Goal: Information Seeking & Learning: Learn about a topic

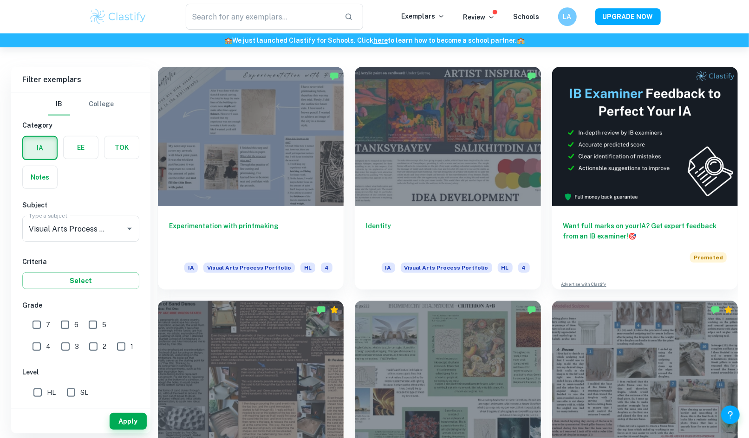
scroll to position [203, 0]
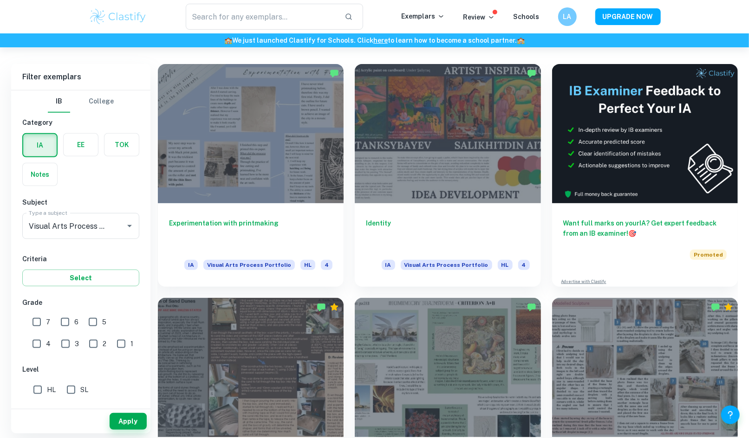
click at [67, 392] on input "SL" at bounding box center [71, 390] width 19 height 19
checkbox input "true"
click at [36, 327] on input "7" at bounding box center [36, 322] width 19 height 19
checkbox input "true"
click at [126, 421] on button "Apply" at bounding box center [128, 421] width 37 height 17
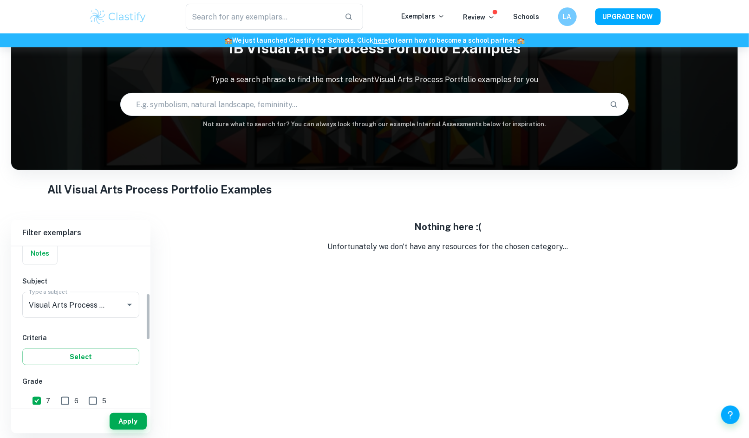
scroll to position [160, 0]
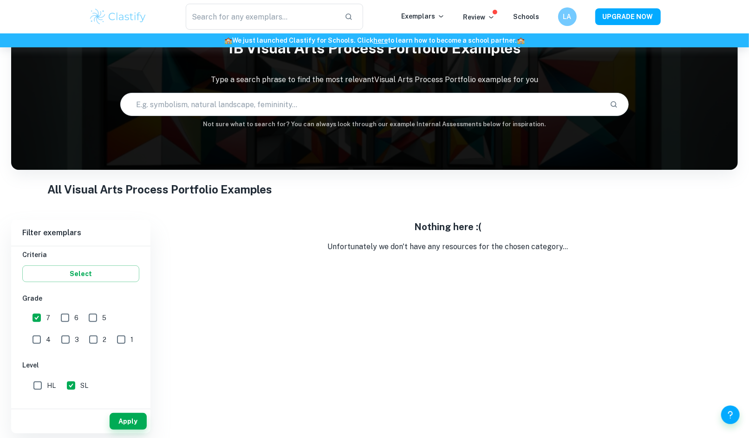
click at [72, 321] on input "6" at bounding box center [65, 318] width 19 height 19
checkbox input "true"
click at [129, 426] on button "Apply" at bounding box center [128, 421] width 37 height 17
click at [98, 318] on input "5" at bounding box center [93, 318] width 19 height 19
checkbox input "true"
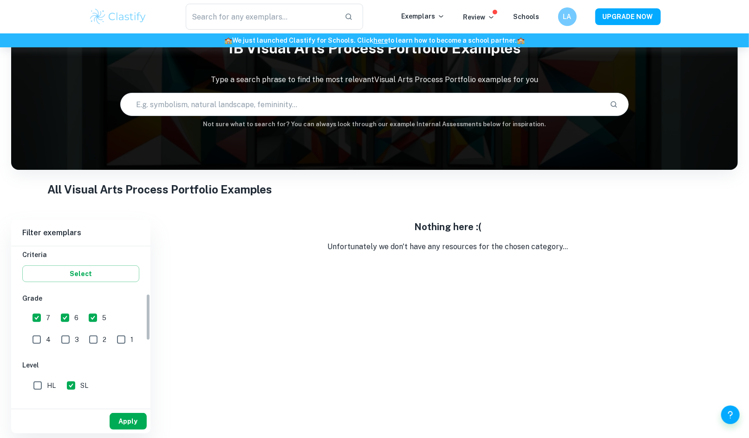
click at [116, 416] on button "Apply" at bounding box center [128, 421] width 37 height 17
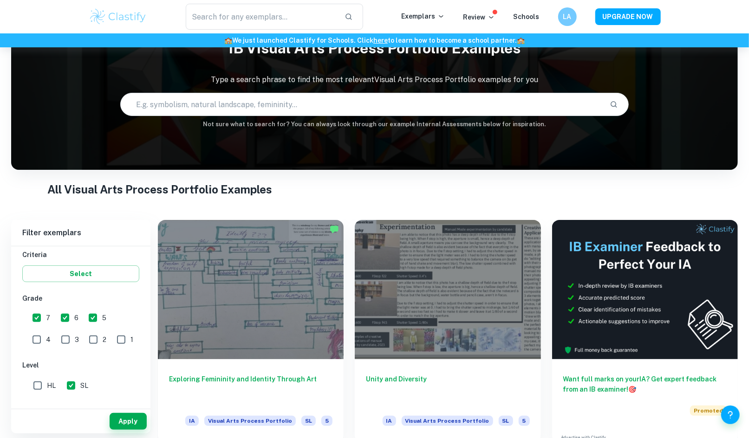
scroll to position [52, 0]
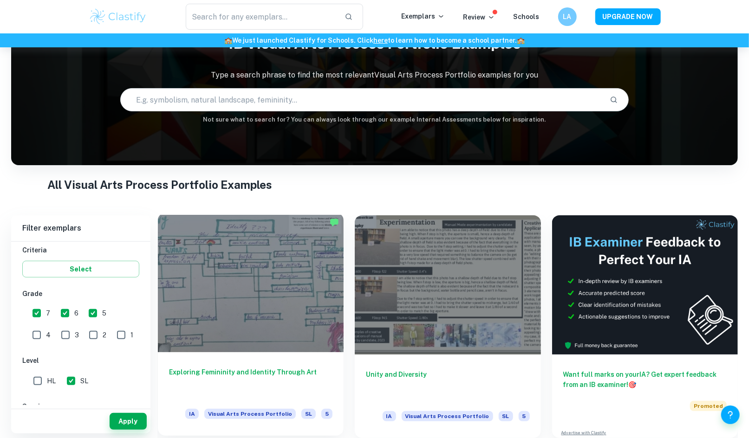
click at [287, 369] on h6 "Exploring Femininity and Identity Through Art" at bounding box center [250, 382] width 163 height 31
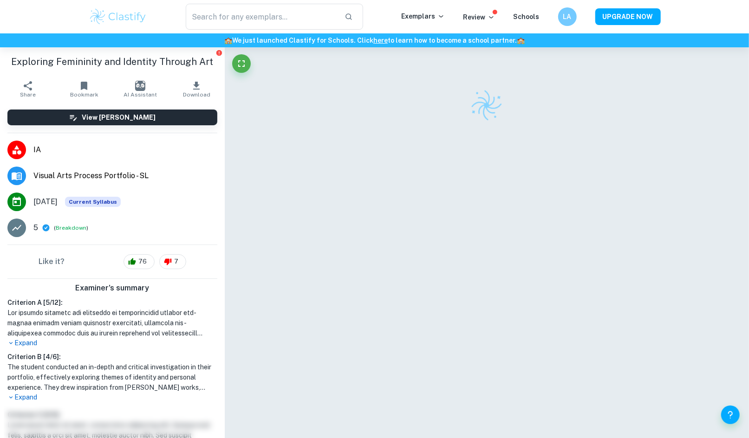
click at [366, 330] on div at bounding box center [486, 253] width 455 height 412
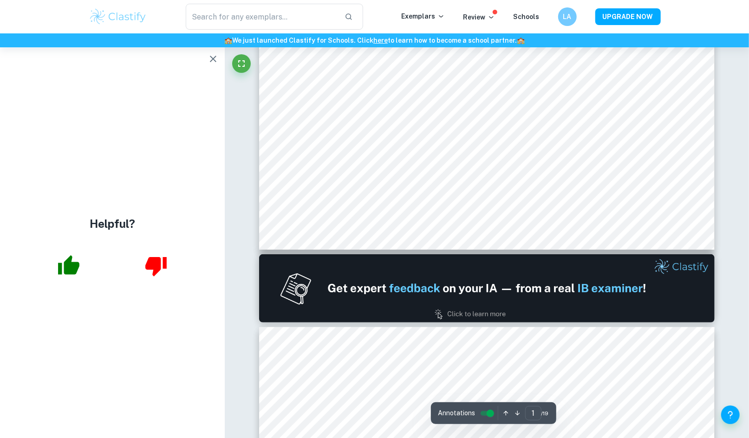
type input "2"
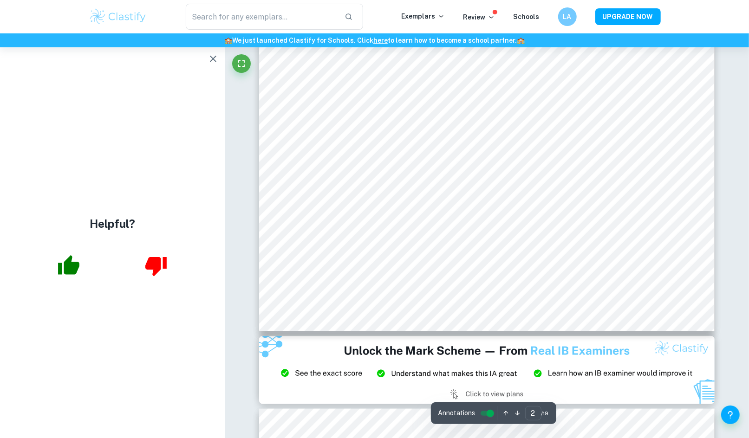
scroll to position [516, 0]
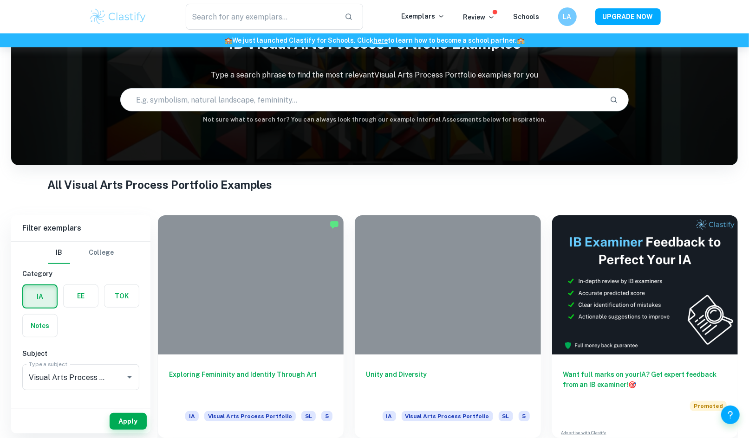
scroll to position [52, 0]
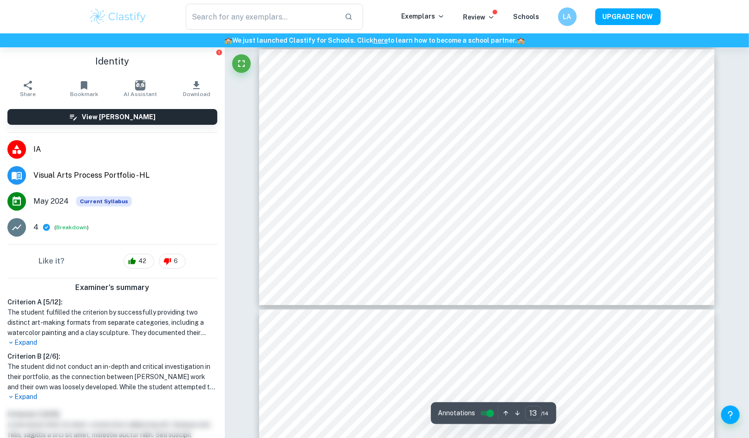
scroll to position [3558, 0]
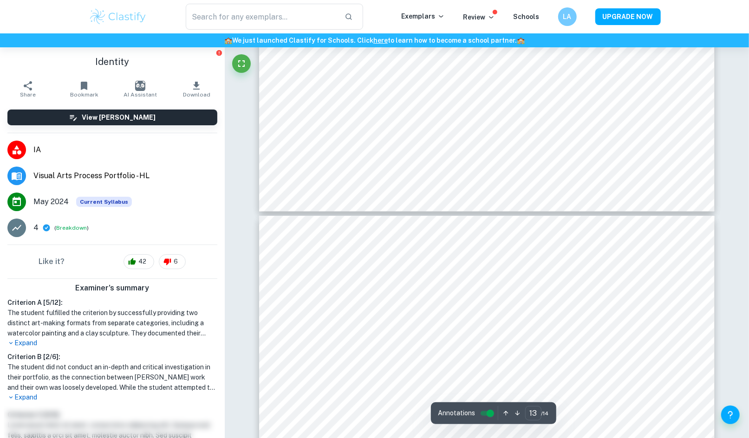
type input "14"
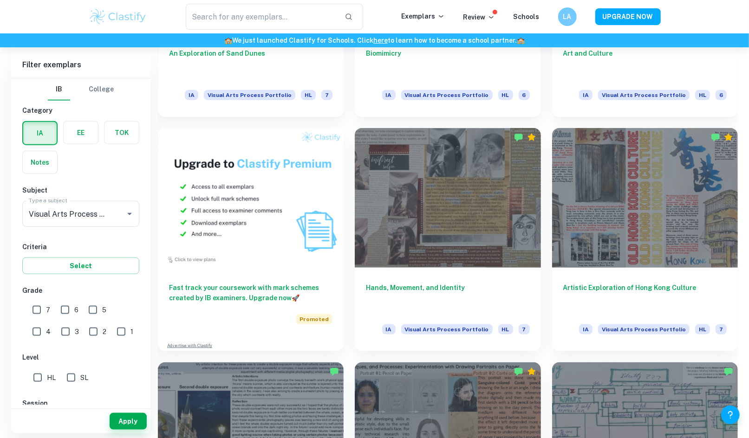
scroll to position [615, 0]
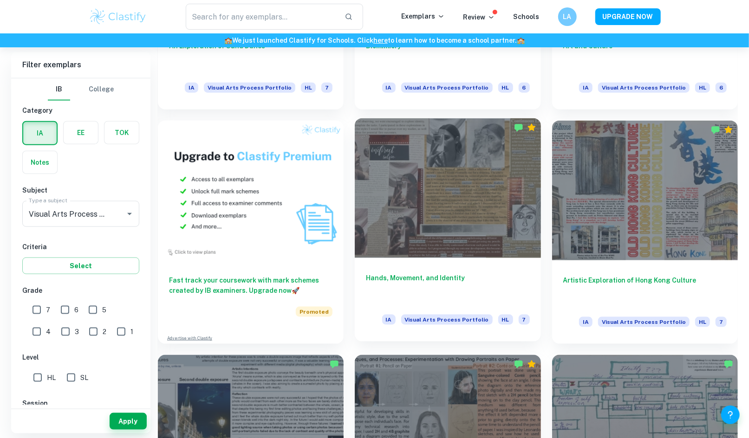
click at [506, 208] on div at bounding box center [448, 187] width 186 height 139
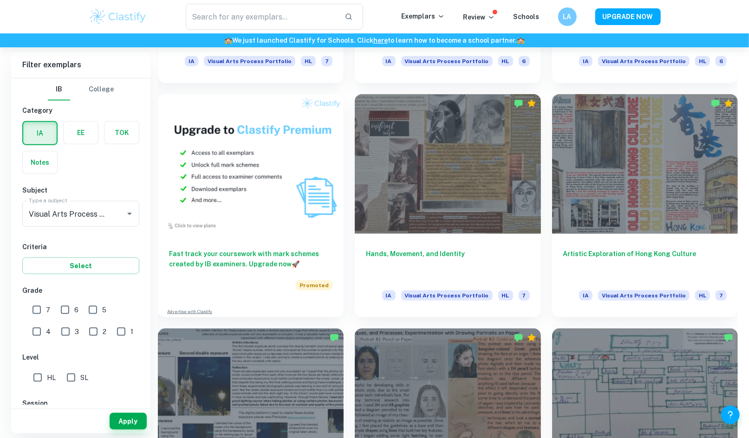
scroll to position [620, 0]
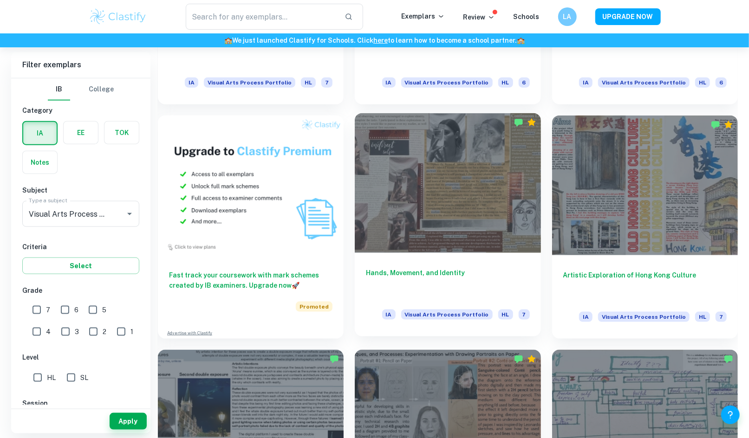
click at [463, 187] on div at bounding box center [448, 182] width 186 height 139
